Goal: Task Accomplishment & Management: Manage account settings

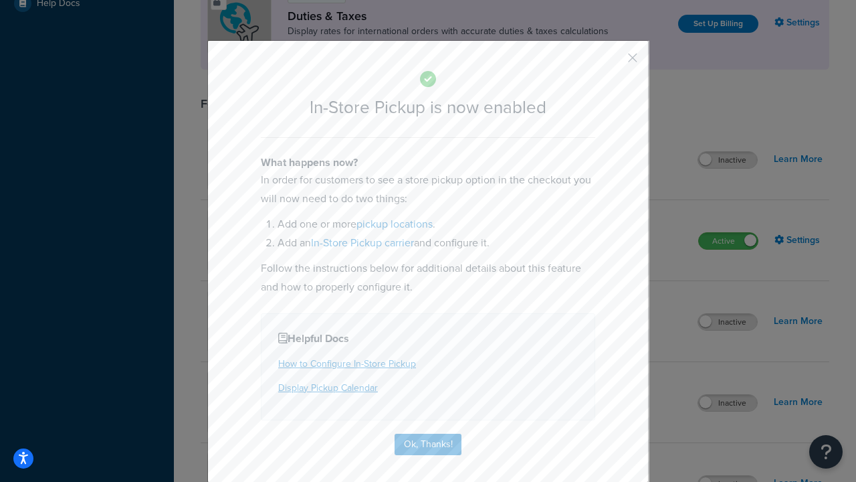
click at [613, 62] on button "button" at bounding box center [612, 62] width 3 height 3
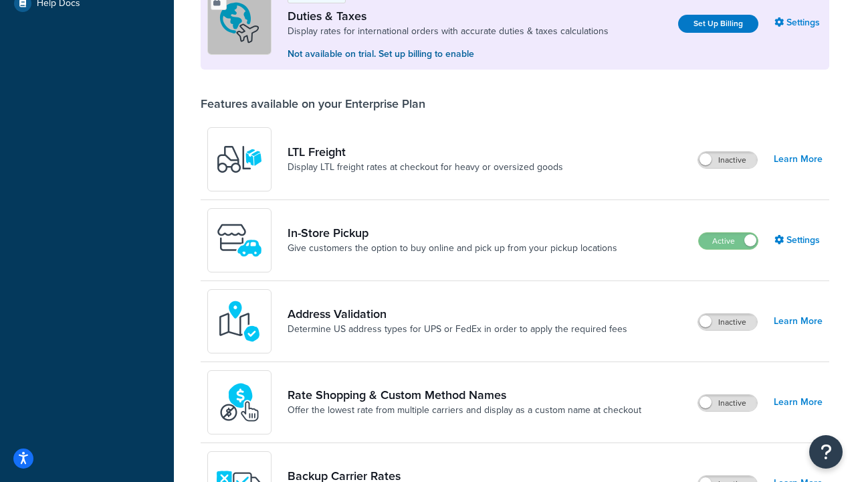
scroll to position [408, 0]
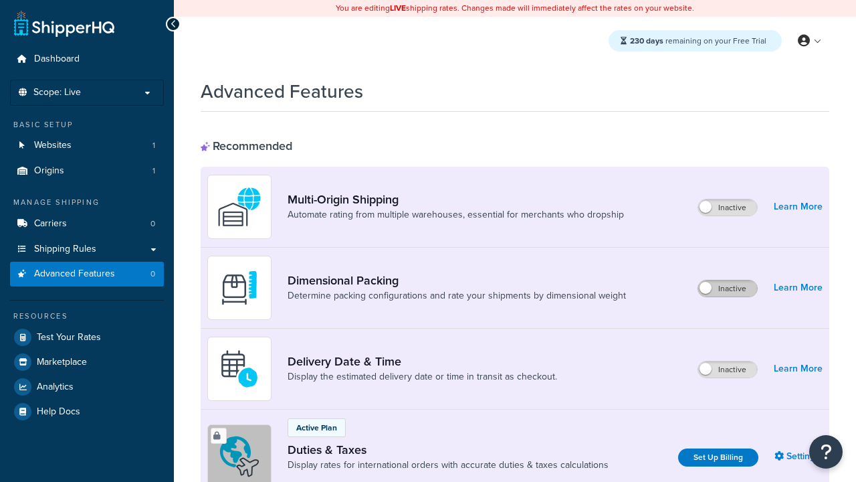
click at [728, 288] on label "Inactive" at bounding box center [727, 288] width 59 height 16
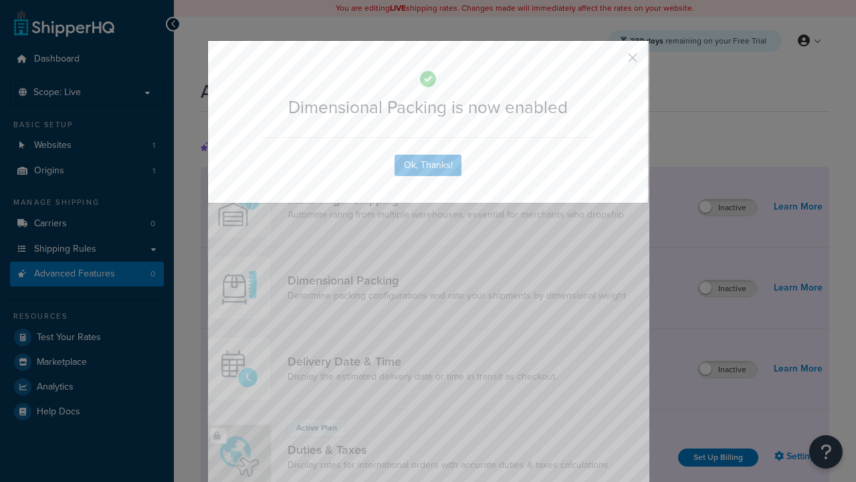
click at [613, 61] on button "button" at bounding box center [612, 62] width 3 height 3
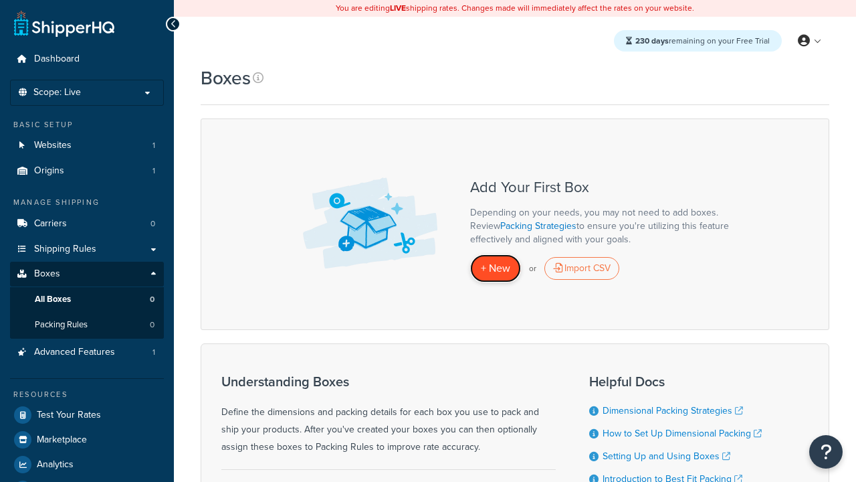
click at [496, 268] on span "+ New" at bounding box center [495, 267] width 29 height 15
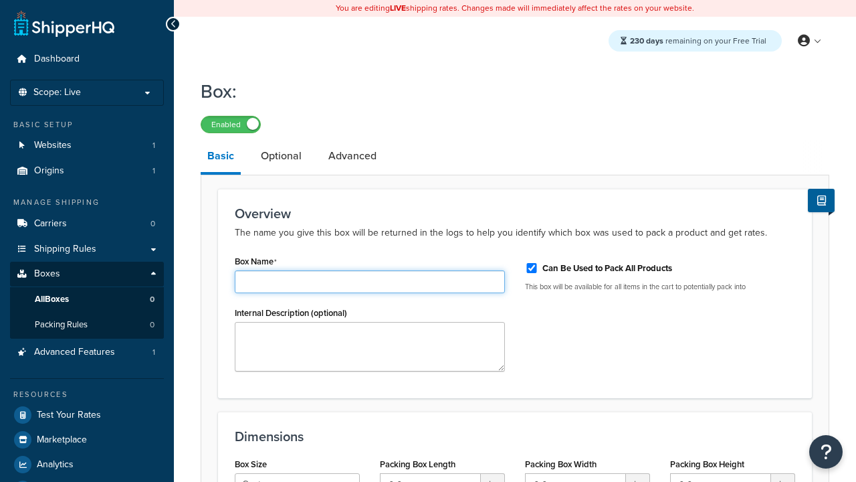
type input "Box1"
select select "usps_small"
type input "8.5"
type input "5"
type input "1.5"
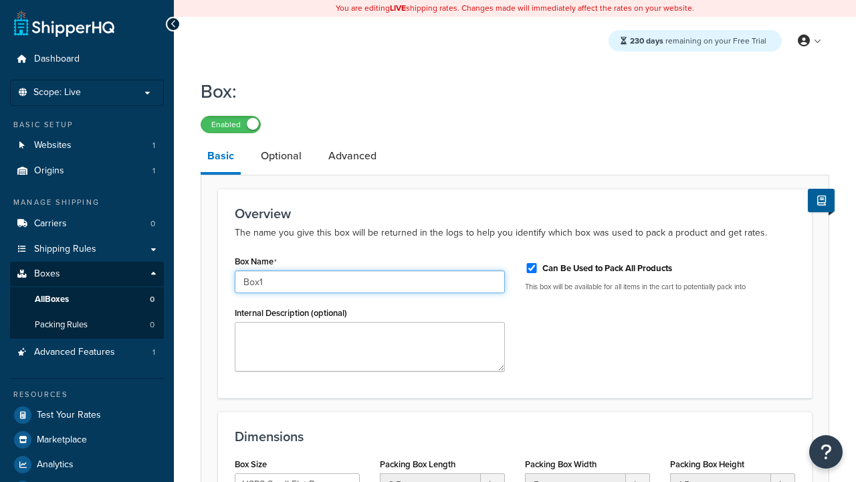
type input "Box1"
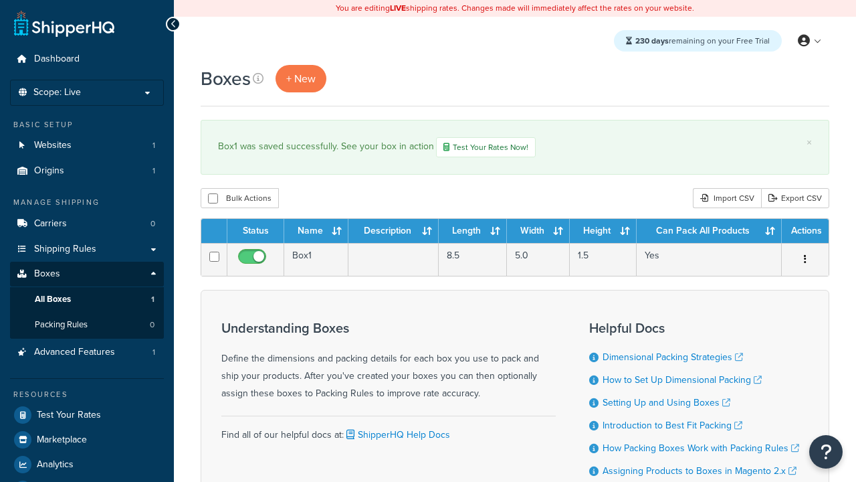
click at [255, 232] on th "Status" at bounding box center [255, 231] width 57 height 24
click at [316, 232] on th "Name" at bounding box center [316, 231] width 64 height 24
click at [393, 232] on th "Description" at bounding box center [393, 231] width 90 height 24
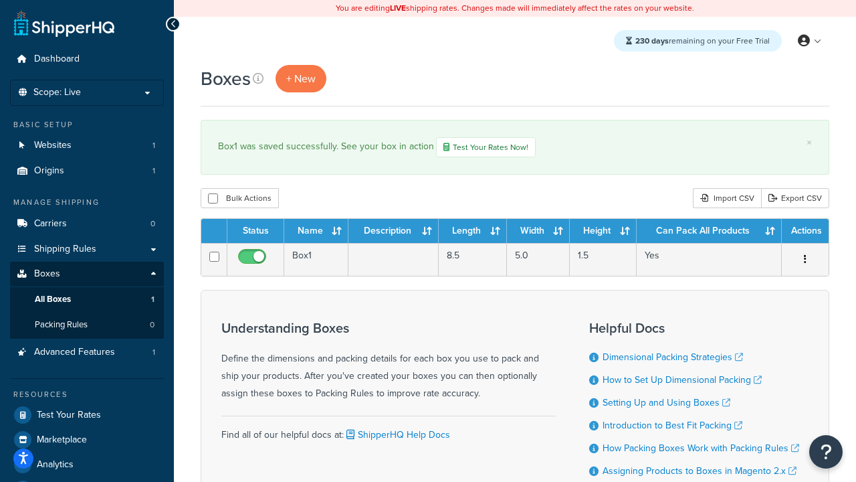
click at [393, 232] on th "Description" at bounding box center [393, 231] width 90 height 24
click at [473, 232] on th "Length" at bounding box center [473, 231] width 68 height 24
click at [538, 232] on th "Width" at bounding box center [538, 231] width 63 height 24
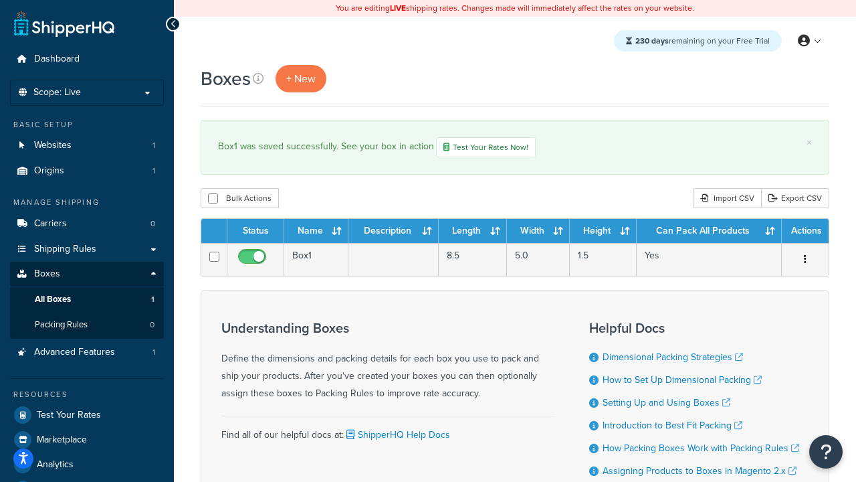
click at [603, 232] on th "Height" at bounding box center [603, 231] width 67 height 24
click at [709, 232] on th "Can Pack All Products" at bounding box center [709, 231] width 145 height 24
click at [805, 232] on th "Actions" at bounding box center [805, 231] width 47 height 24
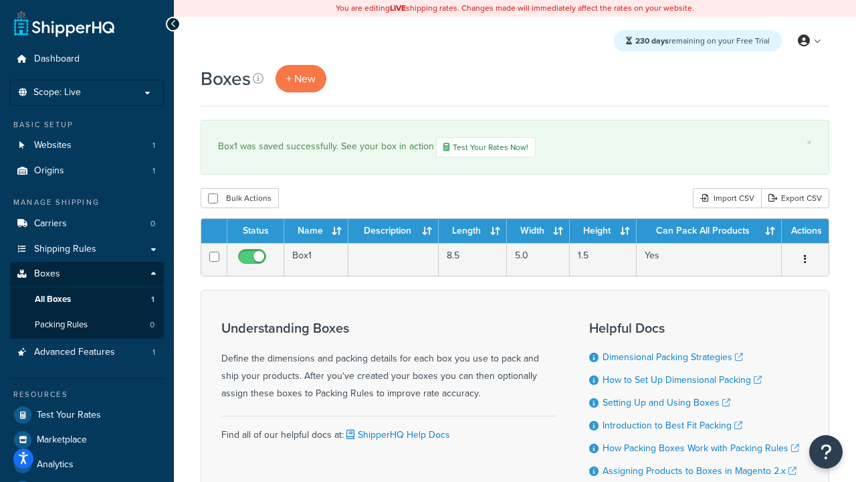
click at [805, 232] on th "Actions" at bounding box center [805, 231] width 47 height 24
click at [213, 199] on input "checkbox" at bounding box center [213, 198] width 10 height 10
checkbox input "true"
click at [0, 0] on button "Delete" at bounding box center [0, 0] width 0 height 0
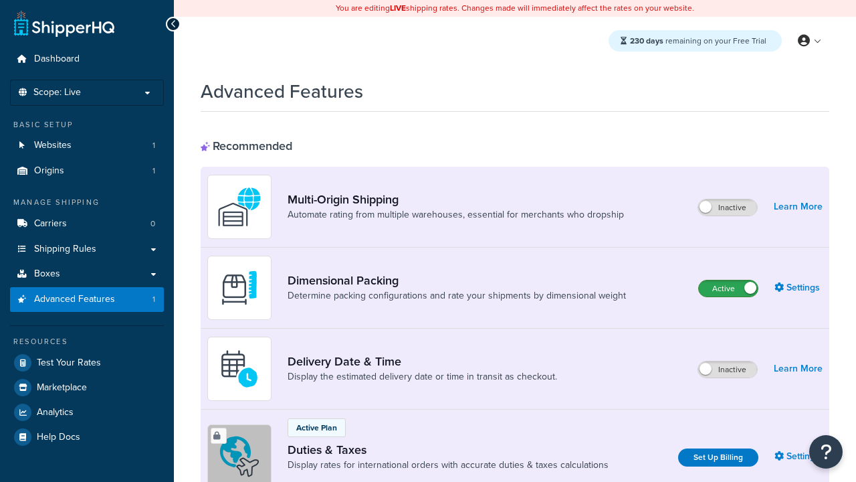
click at [728, 280] on label "Active" at bounding box center [728, 288] width 59 height 16
